Goal: Task Accomplishment & Management: Manage account settings

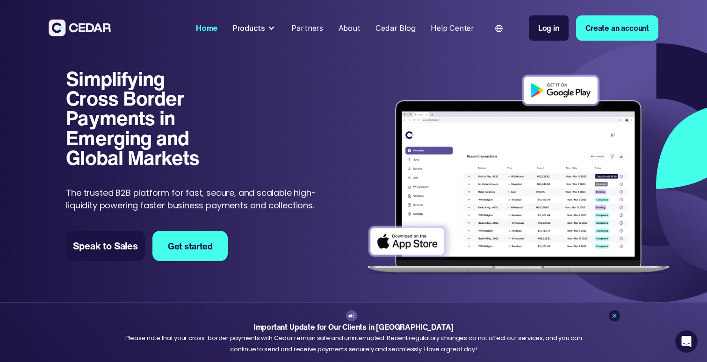
click at [223, 180] on div "Simplifying Cross Border Payments in Emerging and Global Markets Simplifying Cr…" at bounding box center [194, 140] width 257 height 143
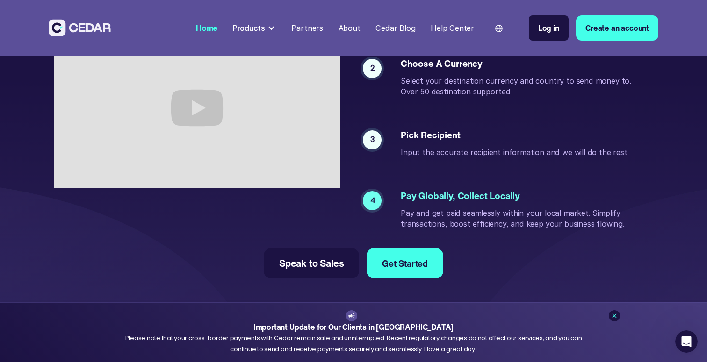
scroll to position [1844, 0]
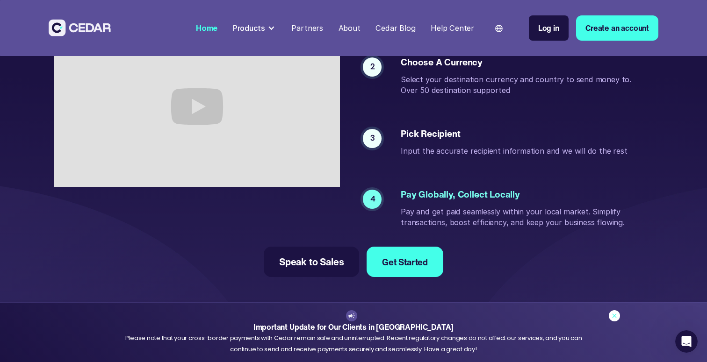
click at [615, 315] on icon at bounding box center [614, 316] width 4 height 4
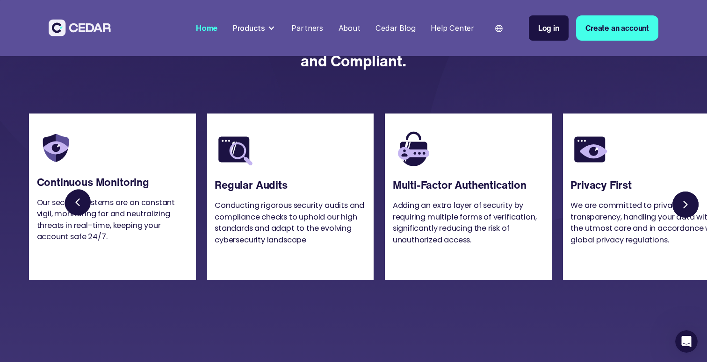
scroll to position [2176, 0]
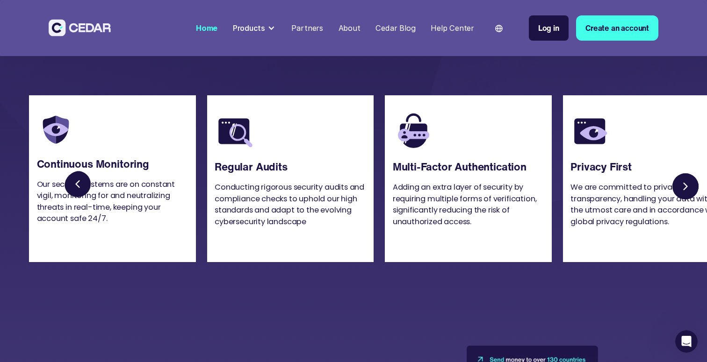
click at [81, 201] on link "Previous slide" at bounding box center [80, 186] width 30 height 30
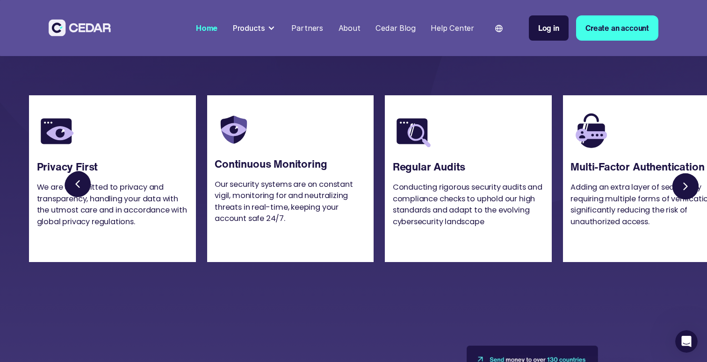
click at [81, 201] on link "Previous slide" at bounding box center [80, 186] width 30 height 30
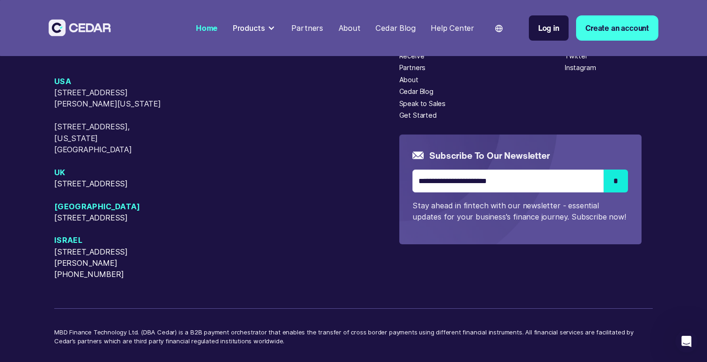
scroll to position [3979, 0]
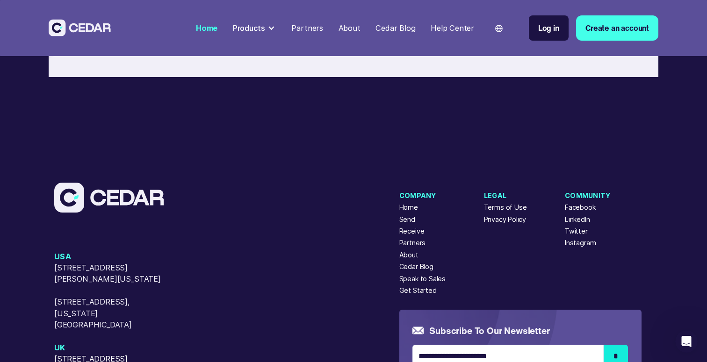
click at [363, 259] on div "USA [STREET_ADDRESS][GEOGRAPHIC_DATA][PERSON_NAME][US_STATE][STREET_ADDRESS][US…" at bounding box center [226, 319] width 345 height 272
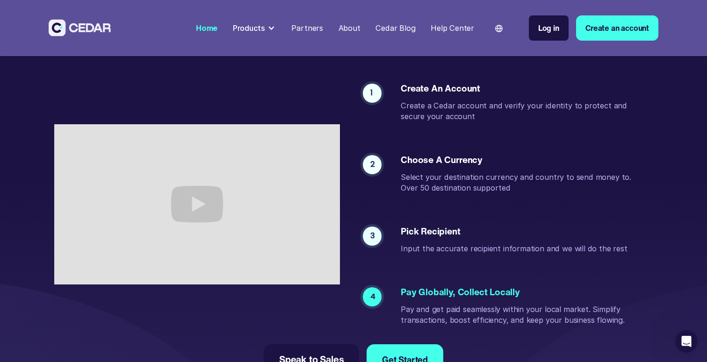
scroll to position [1737, 0]
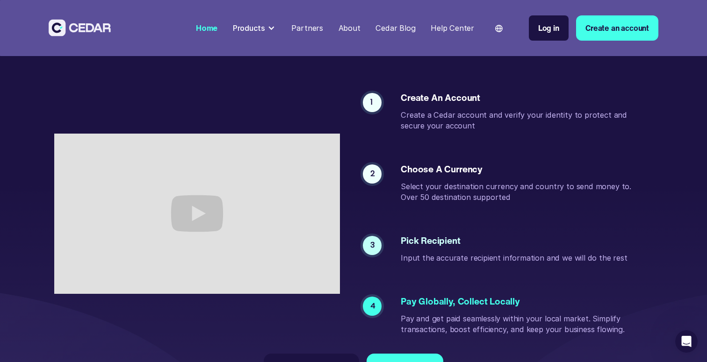
click at [272, 27] on div at bounding box center [270, 27] width 7 height 7
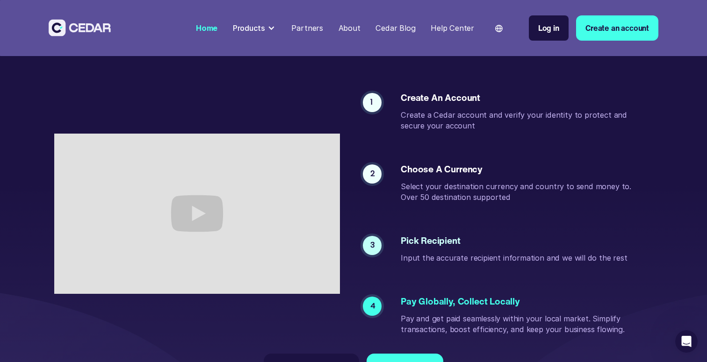
click at [311, 26] on div "Partners" at bounding box center [307, 27] width 32 height 11
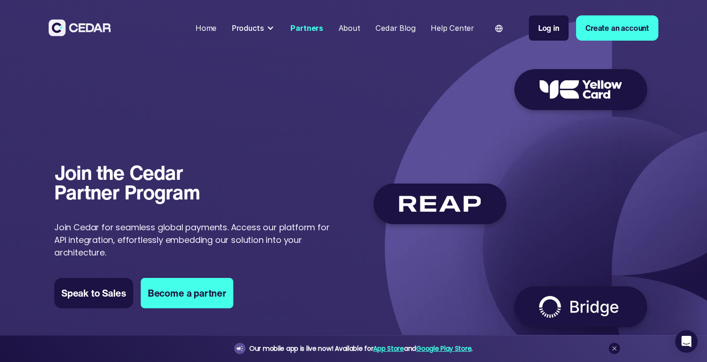
click at [536, 25] on link "Log in" at bounding box center [549, 27] width 40 height 25
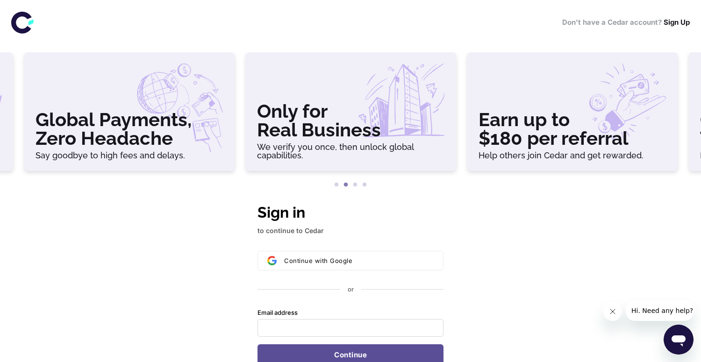
click at [610, 309] on icon "Close message from company" at bounding box center [612, 311] width 5 height 5
